Goal: Transaction & Acquisition: Download file/media

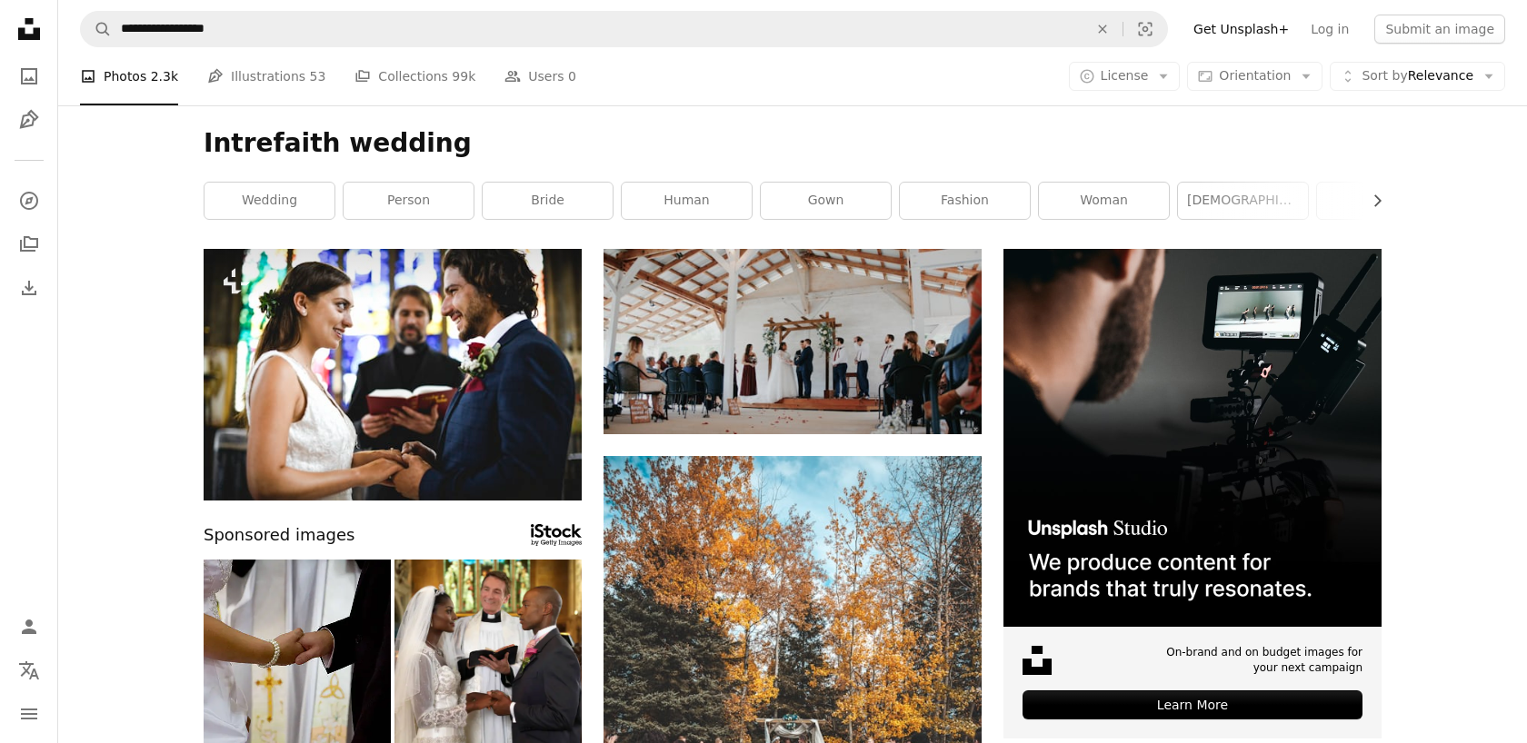
scroll to position [29818, 0]
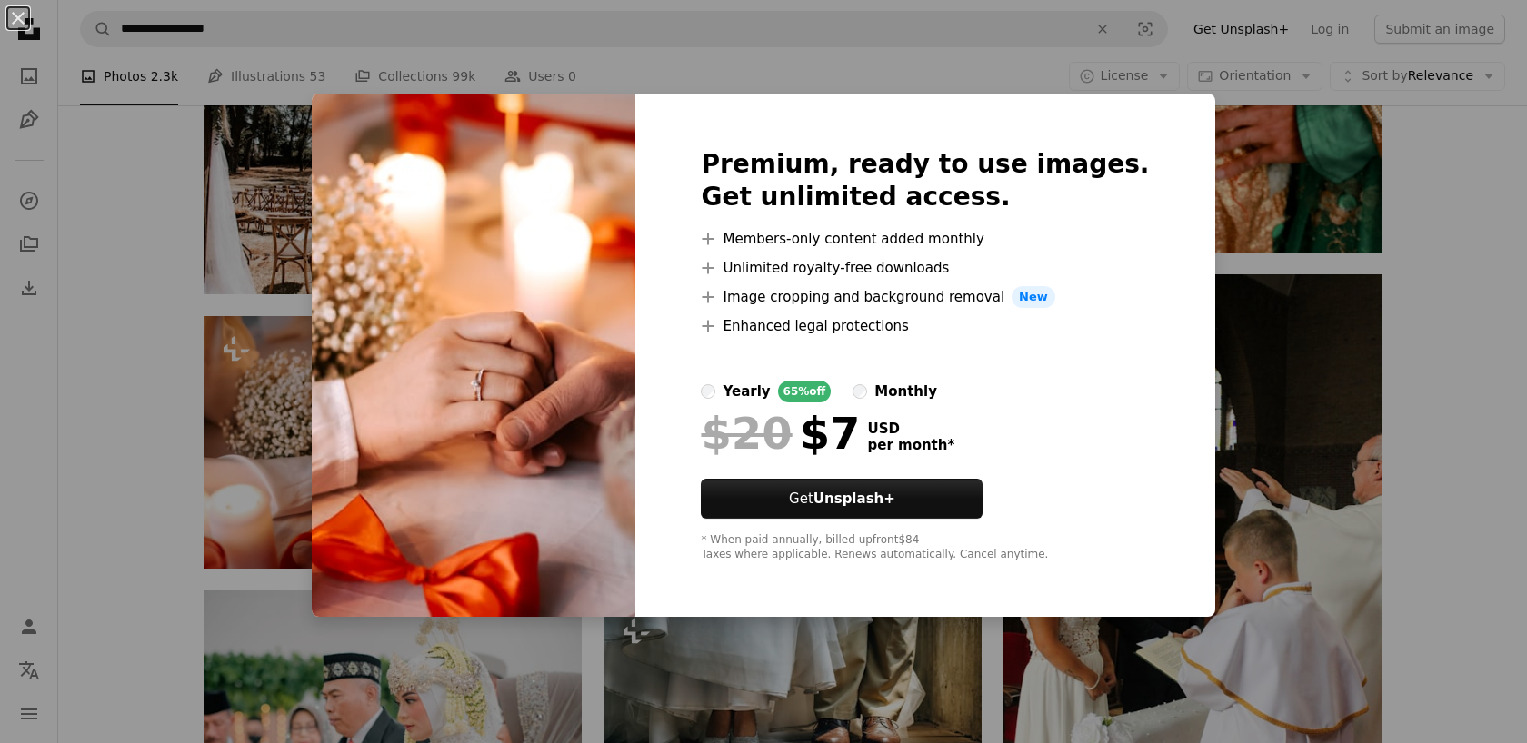
click at [139, 421] on div "An X shape Premium, ready to use images. Get unlimited access. A plus sign Memb…" at bounding box center [763, 371] width 1527 height 743
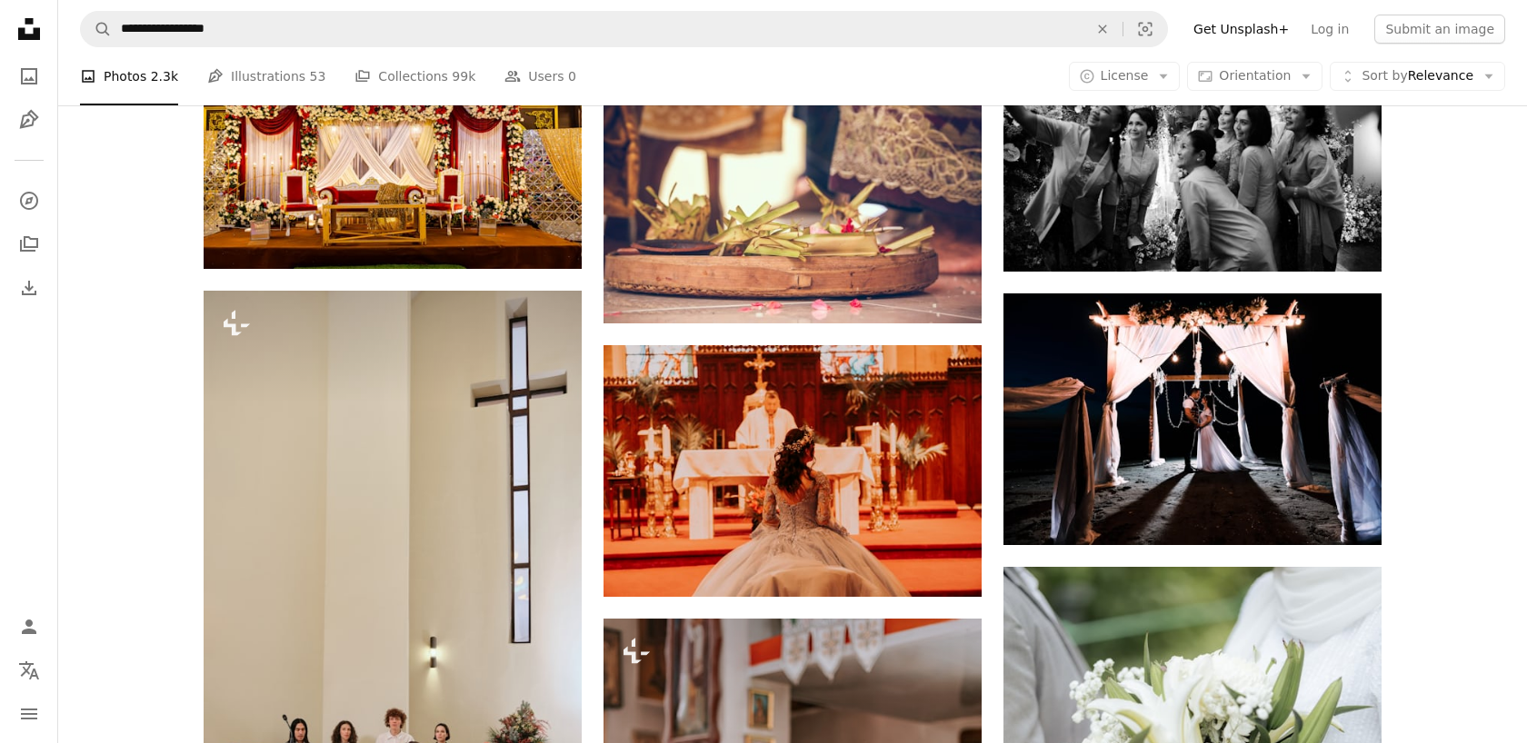
scroll to position [31722, 0]
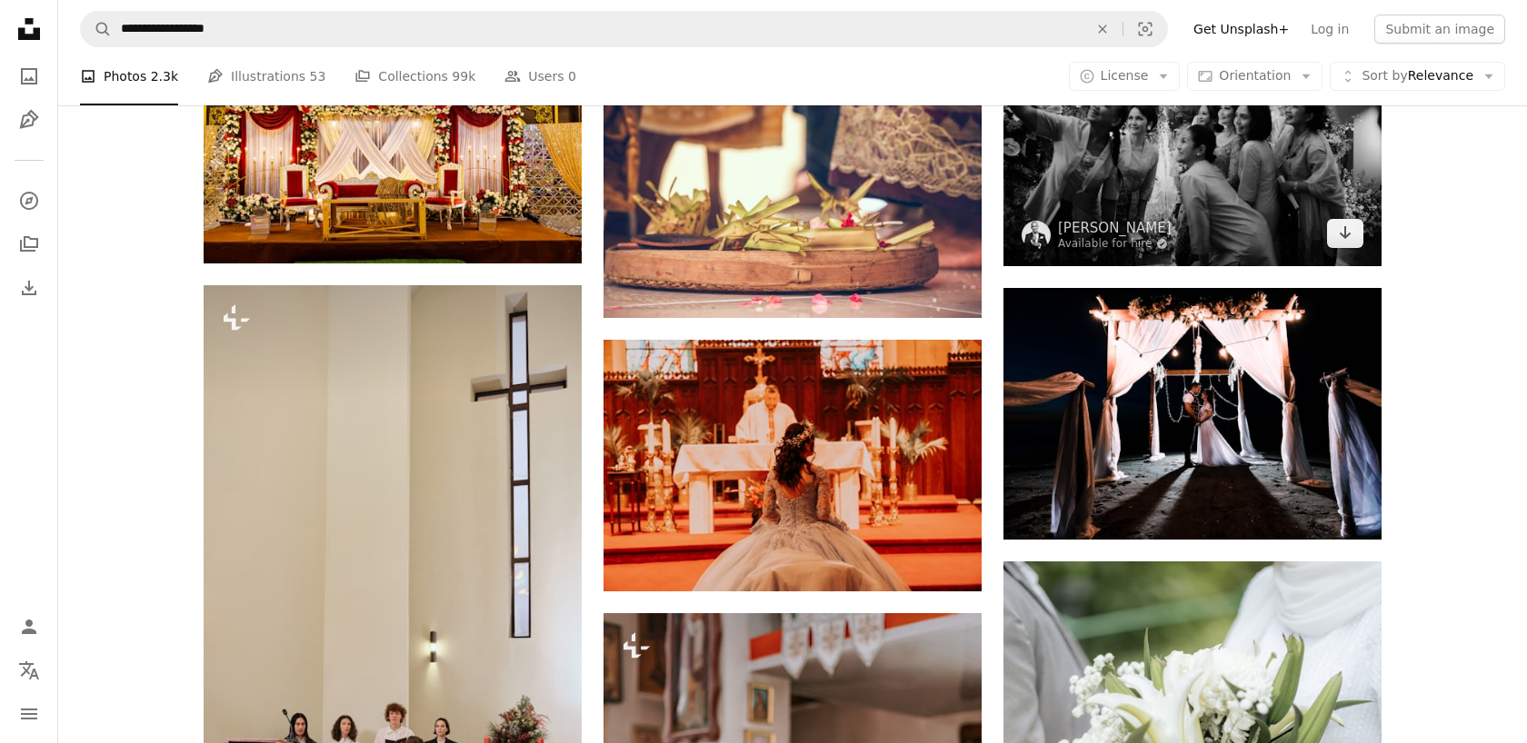
click at [1186, 154] on img at bounding box center [1192, 141] width 378 height 252
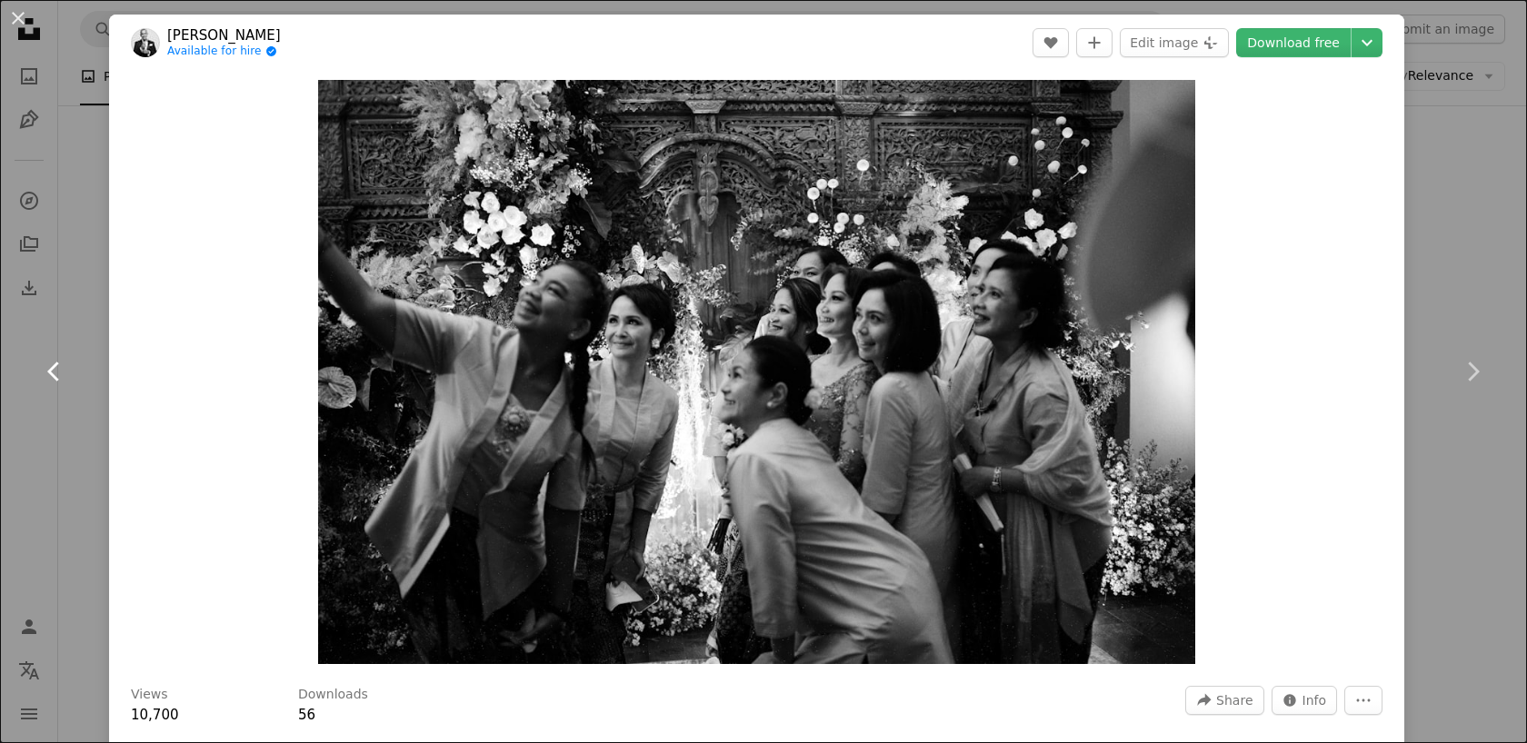
click at [73, 368] on link "Chevron left" at bounding box center [54, 371] width 109 height 174
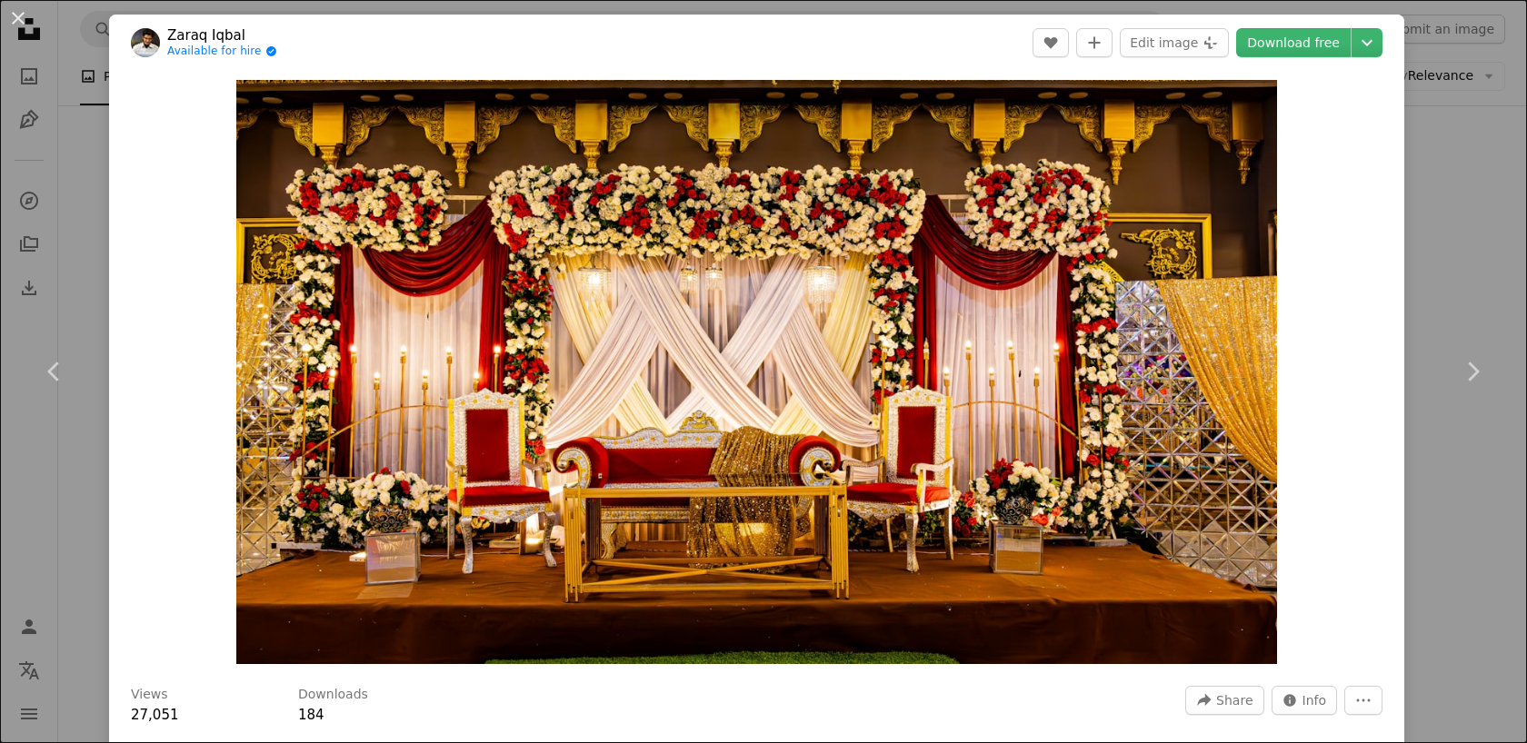
click at [16, 16] on button "An X shape" at bounding box center [18, 18] width 22 height 22
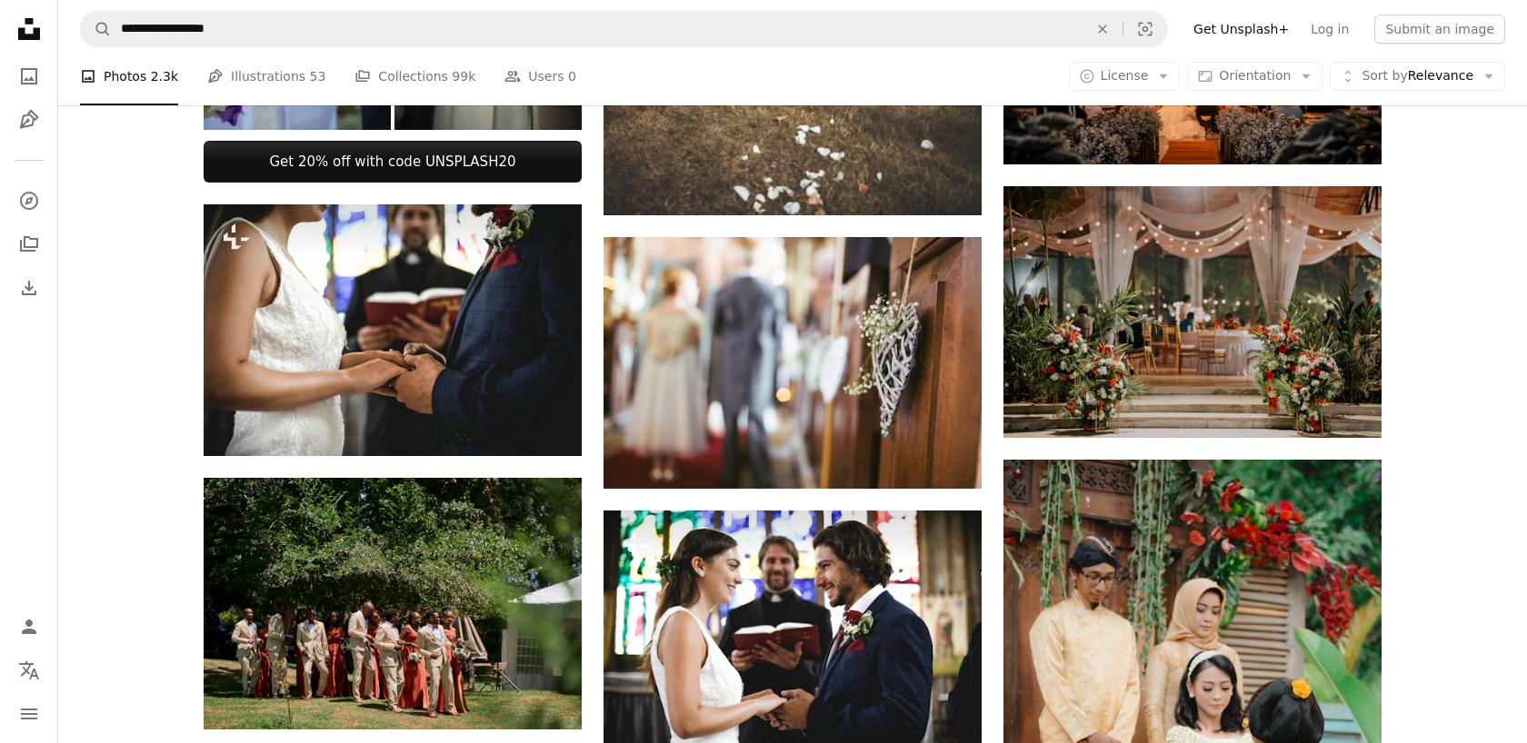
scroll to position [816, 0]
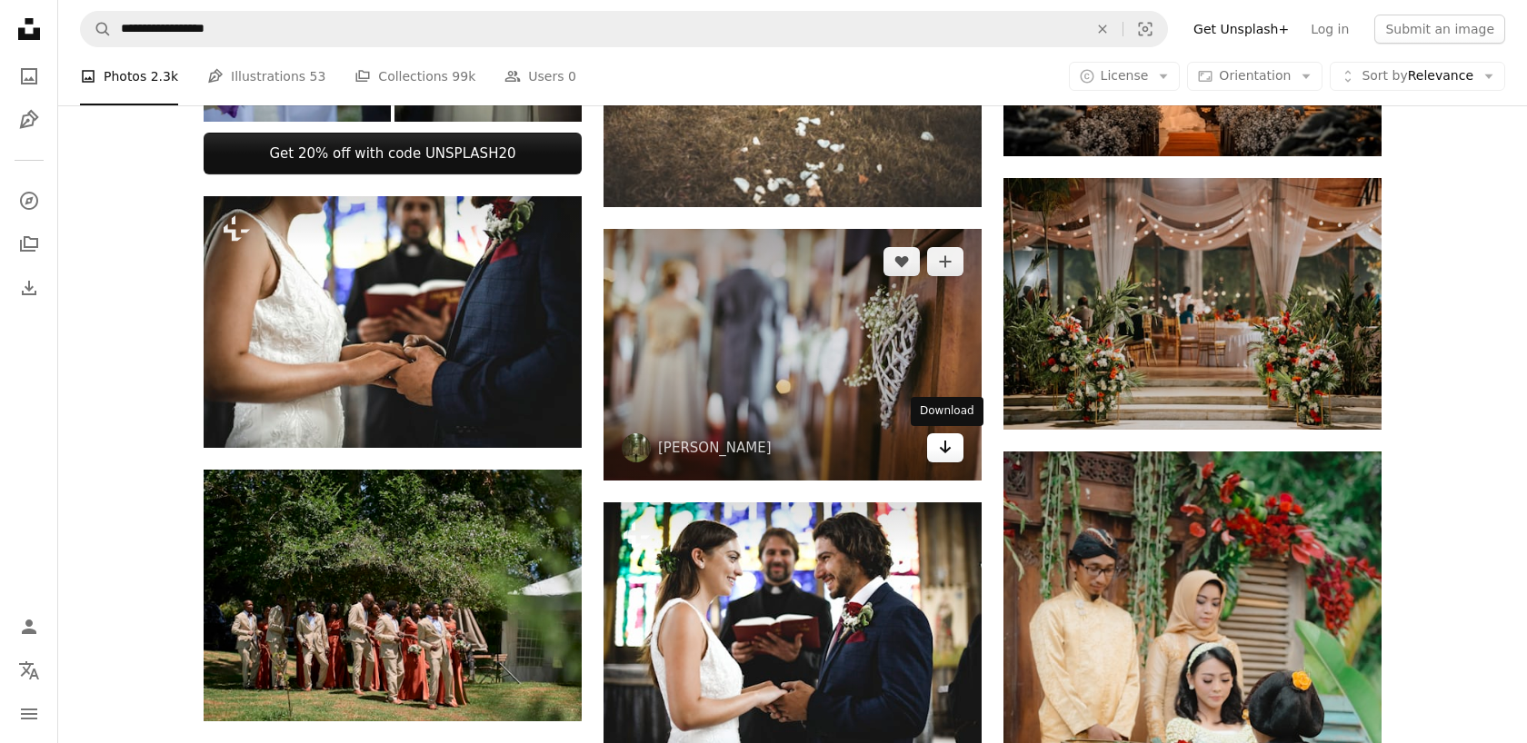
click at [940, 452] on icon "Arrow pointing down" at bounding box center [945, 447] width 15 height 22
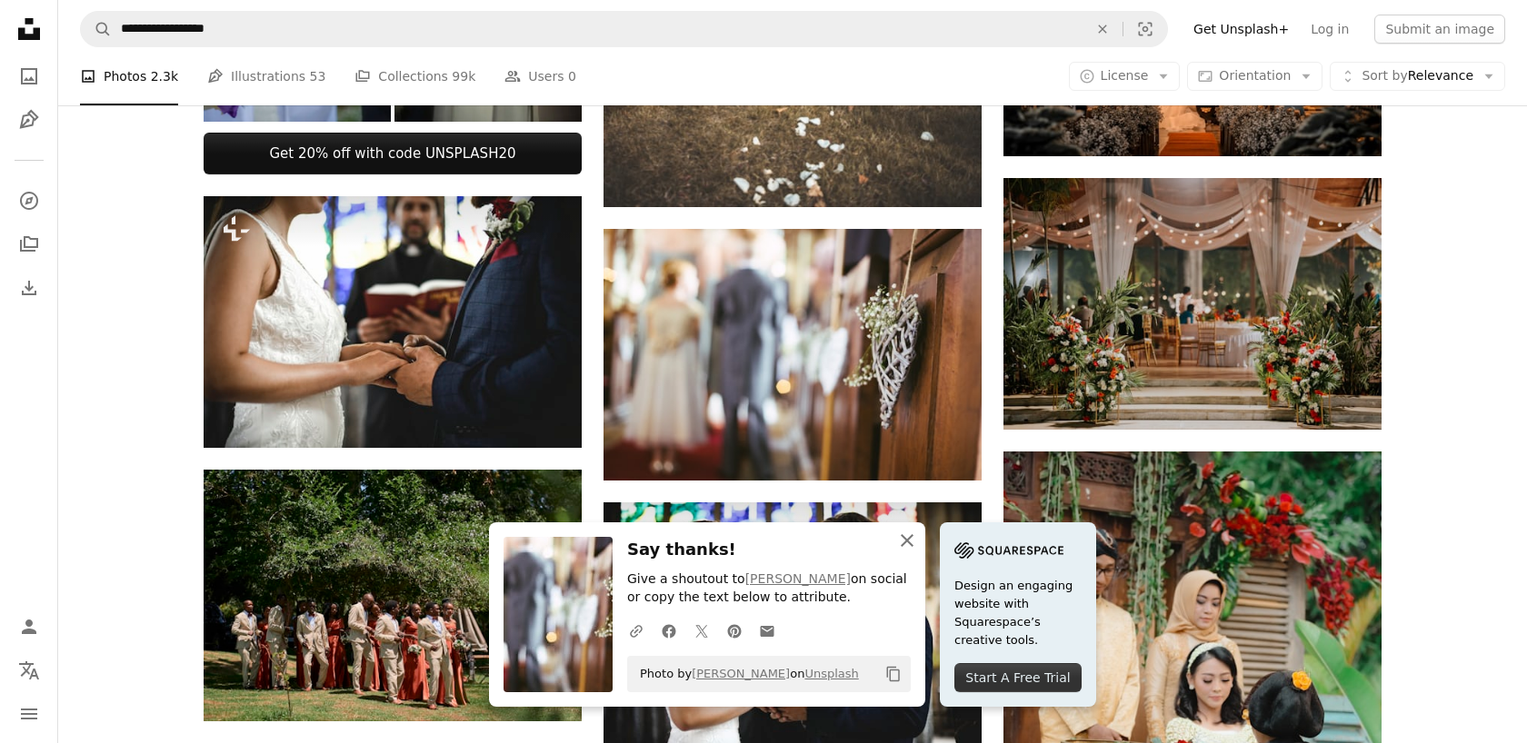
click at [903, 540] on icon "An X shape" at bounding box center [907, 541] width 22 height 22
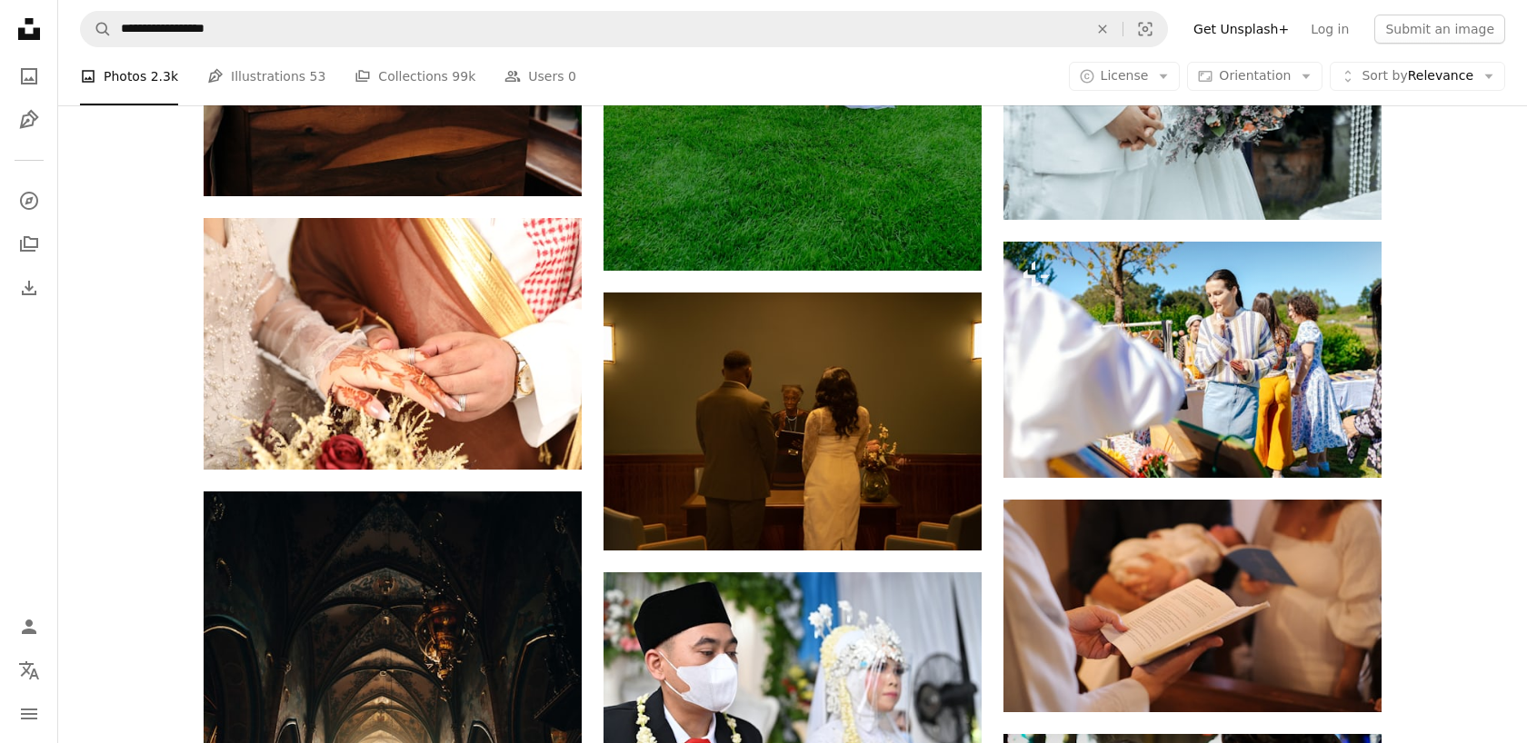
scroll to position [1884, 0]
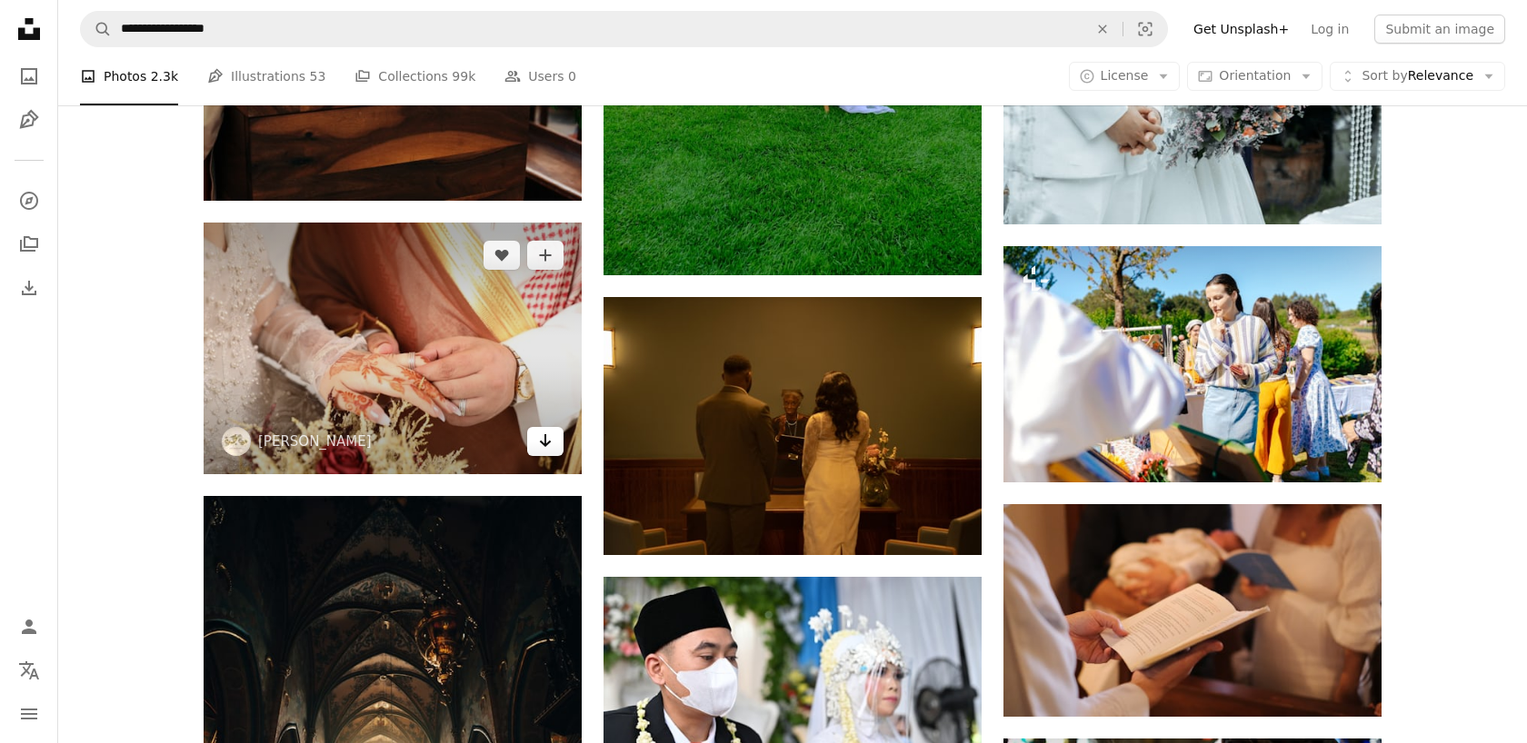
click at [552, 443] on icon "Arrow pointing down" at bounding box center [545, 441] width 15 height 22
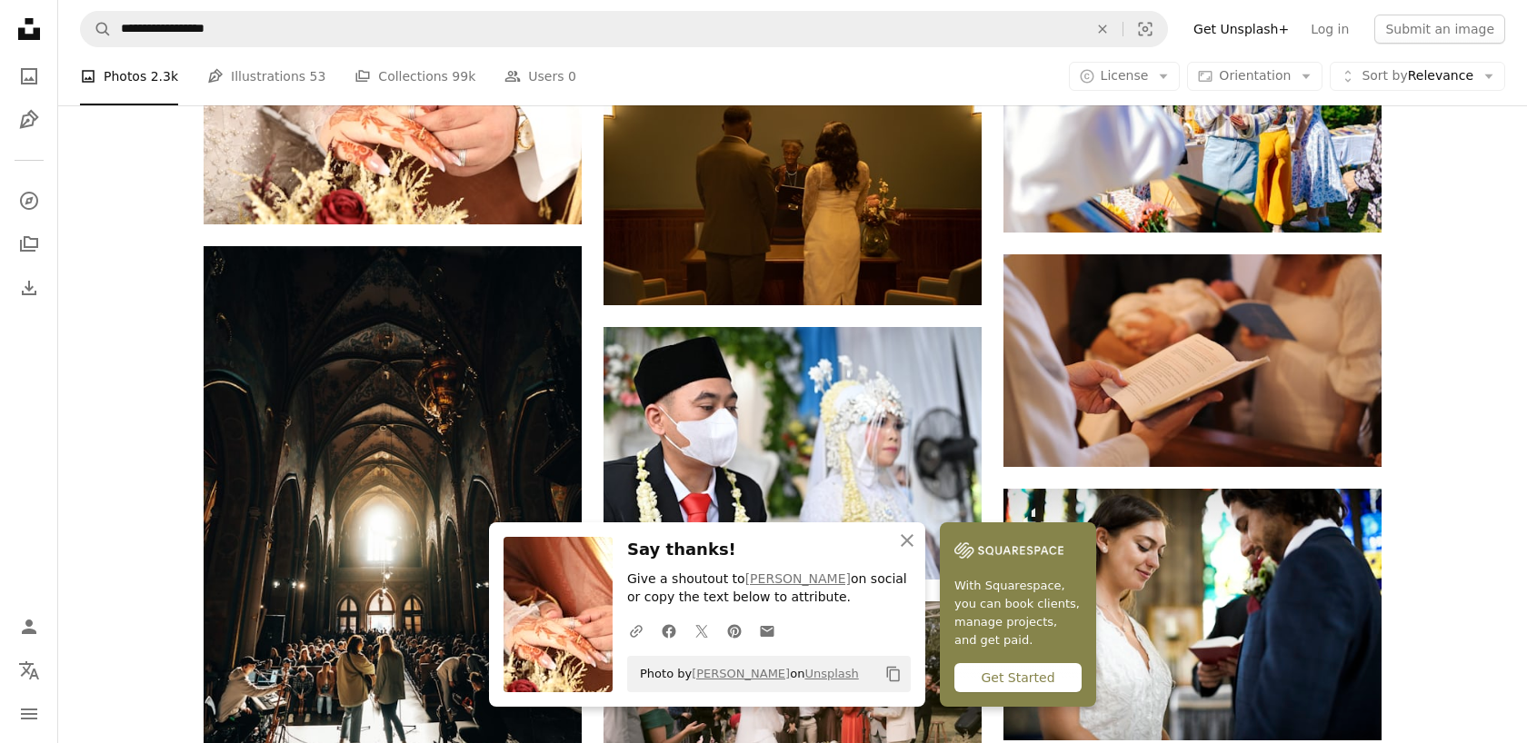
scroll to position [2139, 0]
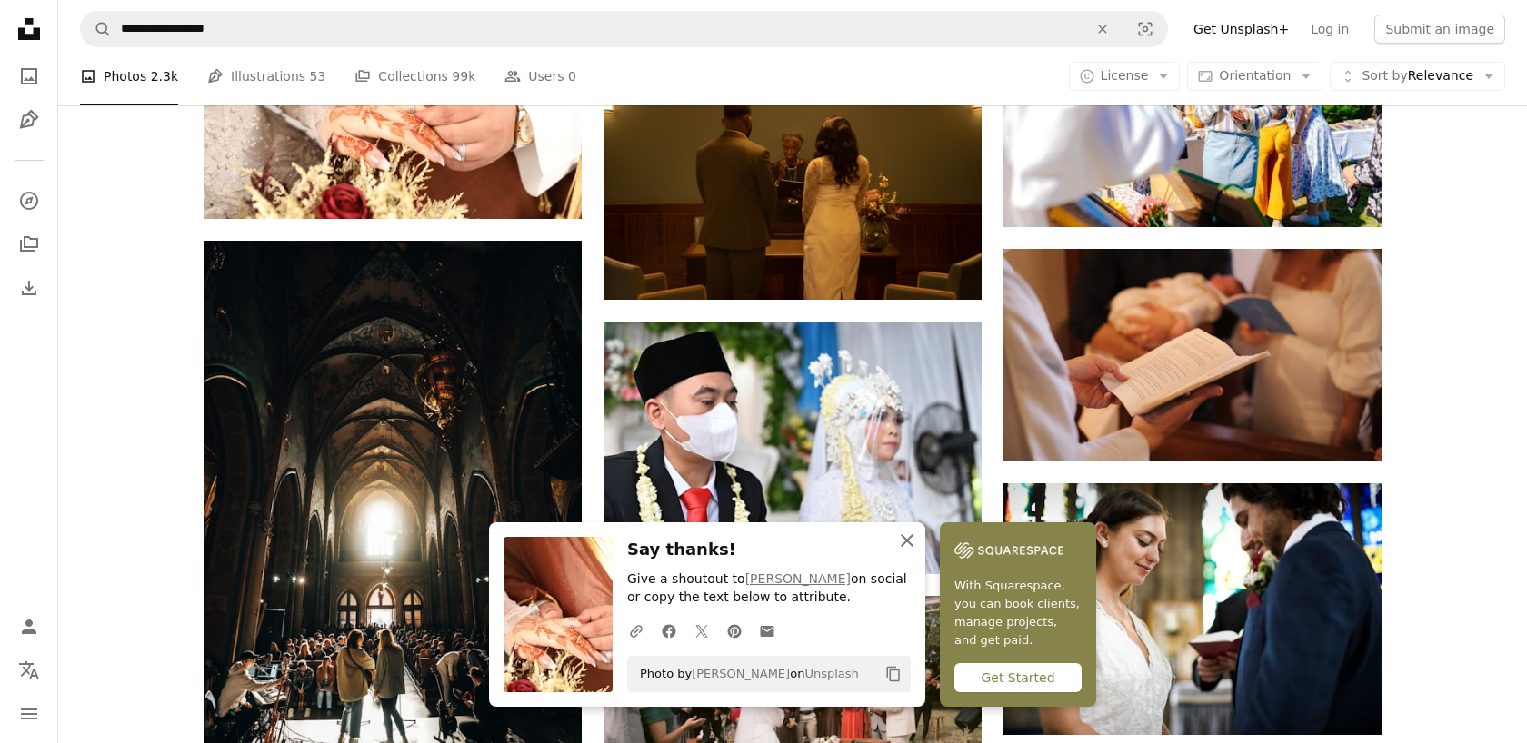
click at [910, 542] on icon "An X shape" at bounding box center [907, 541] width 22 height 22
